Goal: Navigation & Orientation: Find specific page/section

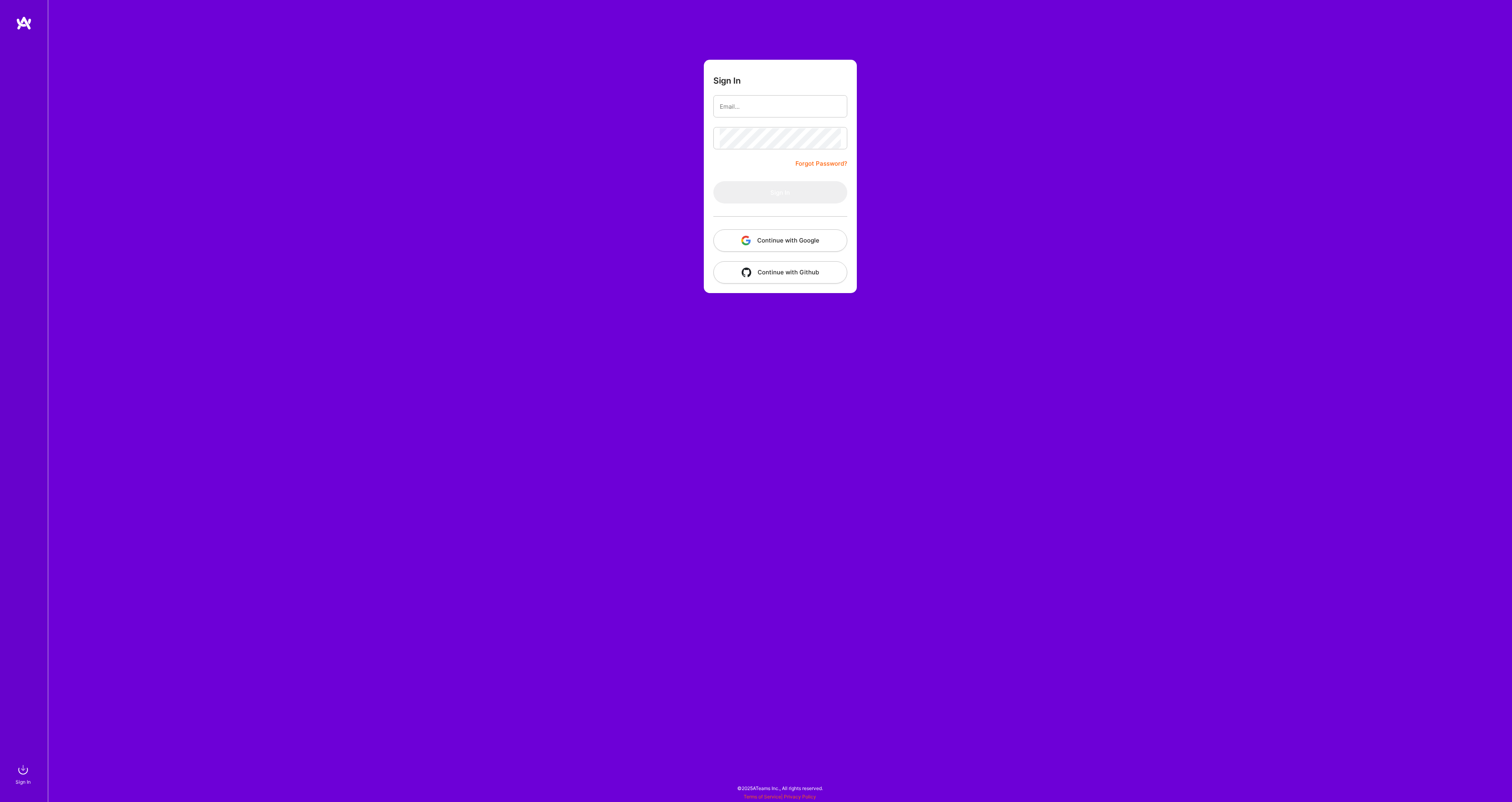
click at [756, 236] on button "Continue with Google" at bounding box center [780, 241] width 134 height 22
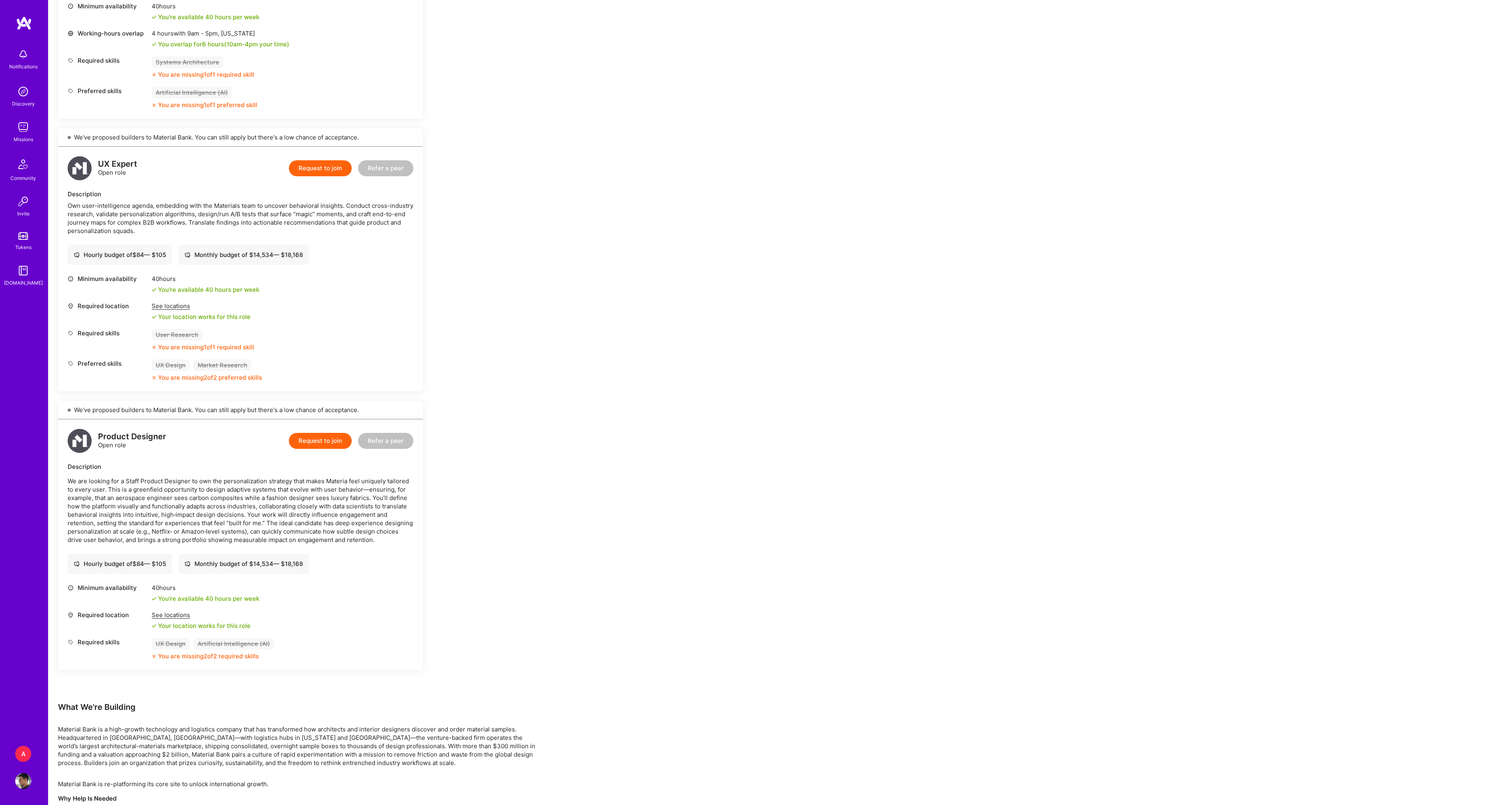
scroll to position [393, 0]
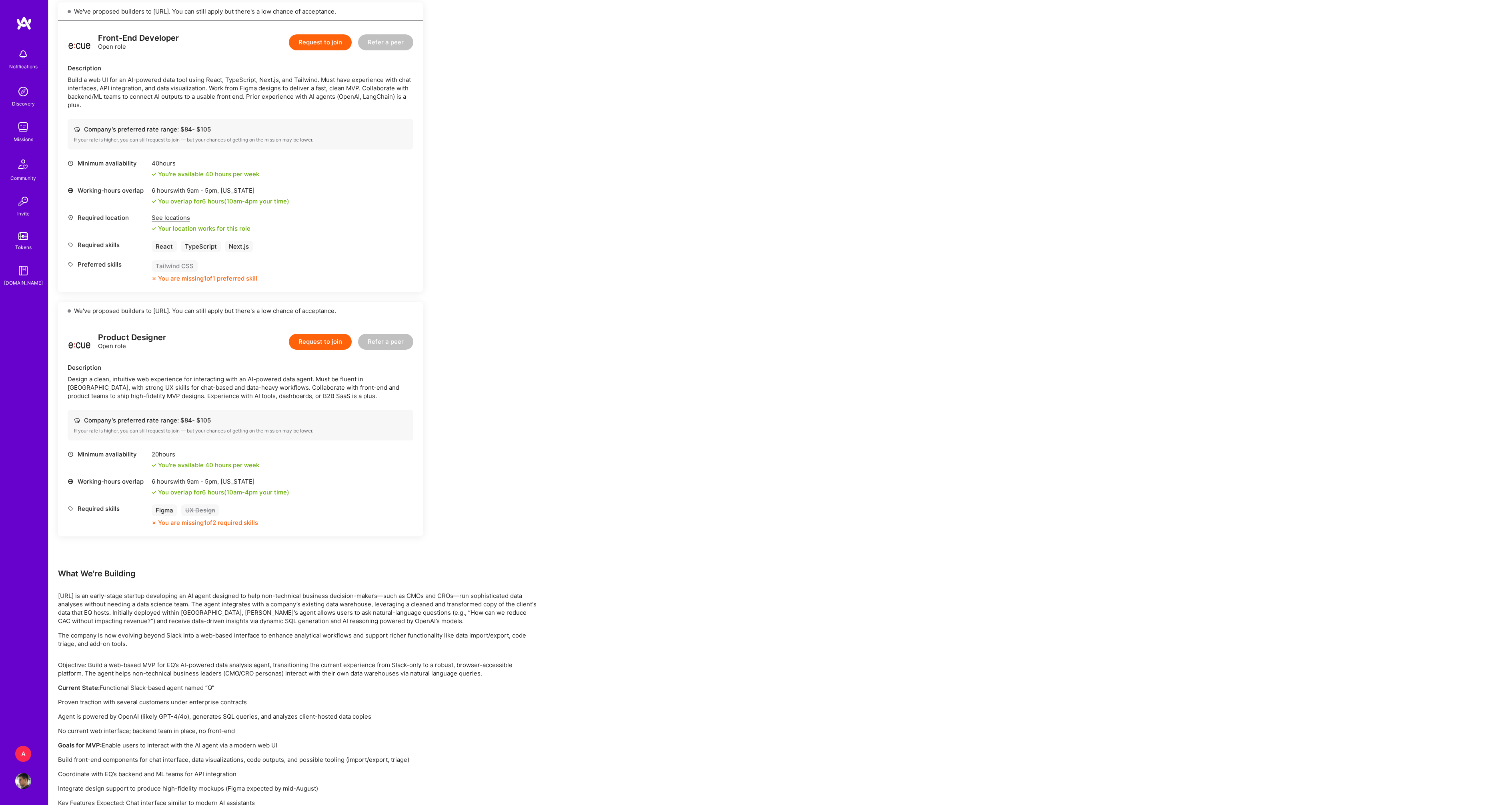
scroll to position [255, 0]
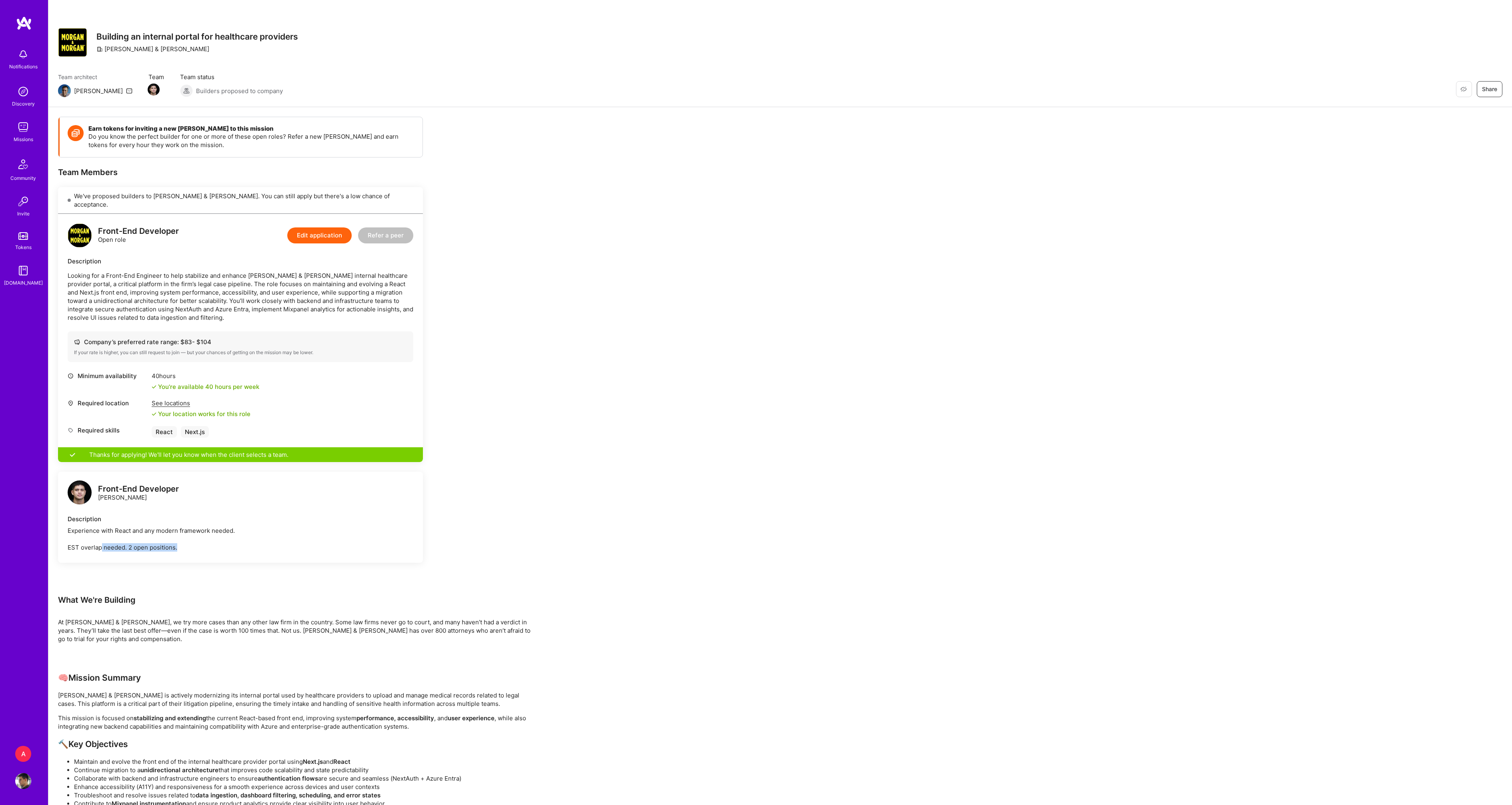
drag, startPoint x: 119, startPoint y: 540, endPoint x: 206, endPoint y: 540, distance: 87.0
click at [206, 540] on div "Experience with React and any modern framework needed. EST overlap needed. 2 op…" at bounding box center [240, 539] width 346 height 25
